Goal: Book appointment/travel/reservation

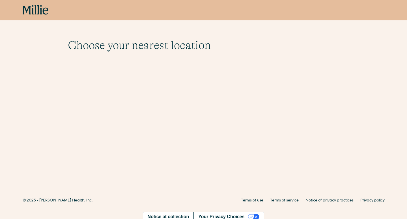
scroll to position [5, 0]
click at [33, 10] on icon at bounding box center [36, 10] width 26 height 10
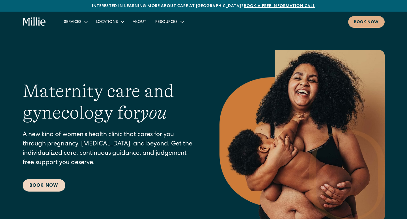
click at [45, 188] on link "Book Now" at bounding box center [44, 185] width 43 height 12
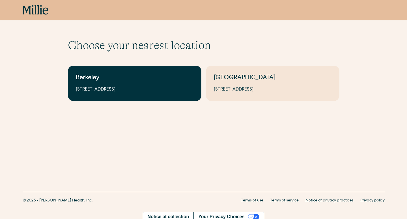
click at [152, 83] on link "Berkeley [STREET_ADDRESS]" at bounding box center [134, 83] width 133 height 35
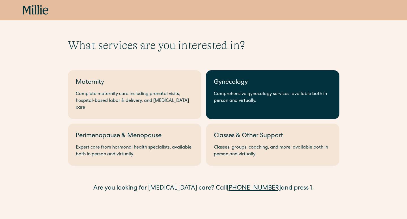
click at [231, 91] on div "Comprehensive gynecology services, available both in person and virtually." at bounding box center [273, 98] width 118 height 14
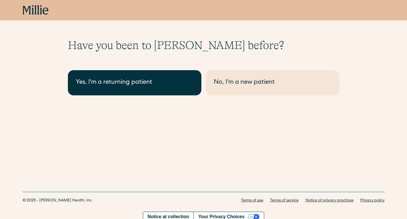
click at [135, 86] on div "Yes, I'm a returning patient" at bounding box center [135, 82] width 118 height 9
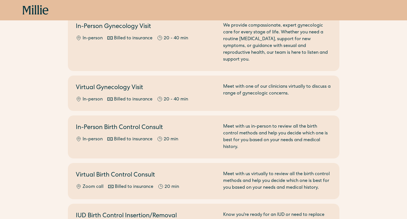
scroll to position [119, 0]
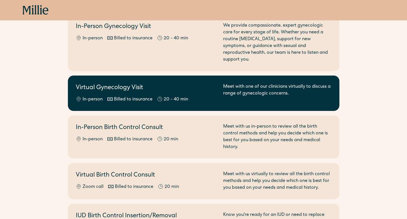
click at [287, 91] on div "Meet with one of our clinicians virtually to discuss a range of gynecologic con…" at bounding box center [277, 93] width 108 height 20
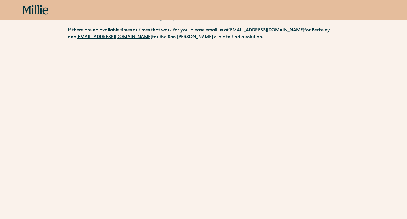
scroll to position [175, 0]
